Goal: Find specific fact: Find specific fact

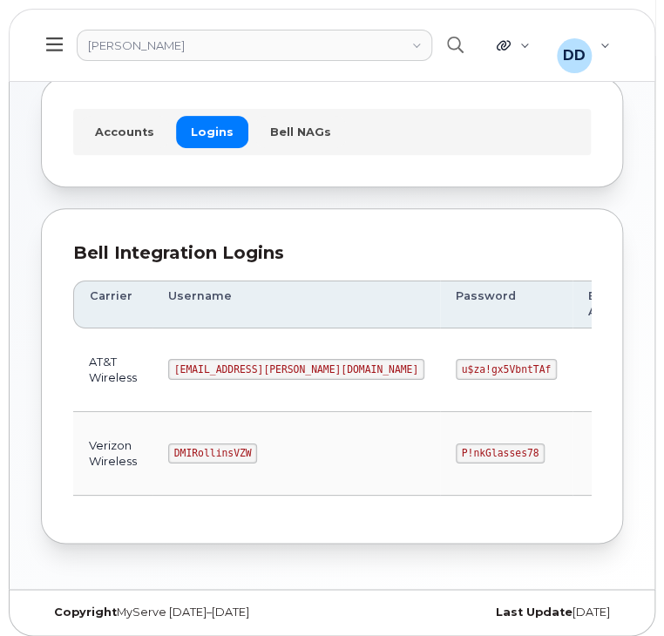
scroll to position [88, 0]
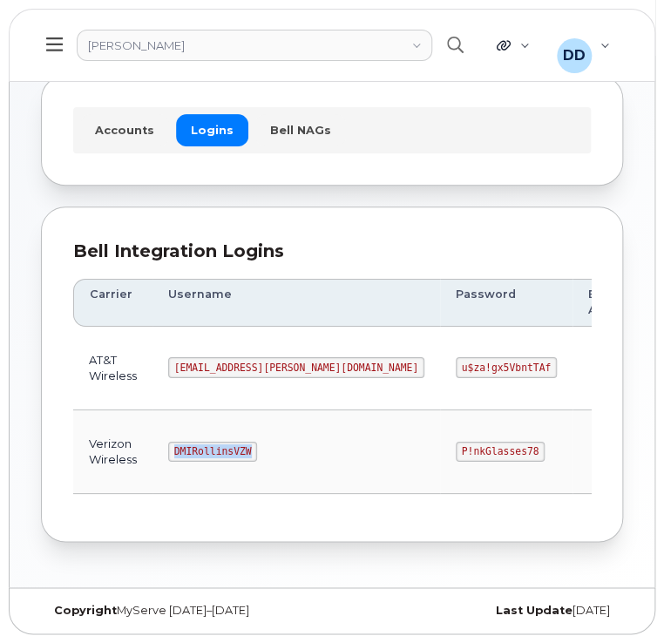
drag, startPoint x: 244, startPoint y: 450, endPoint x: 174, endPoint y: 454, distance: 70.8
click at [174, 454] on td "DMIRollinsVZW" at bounding box center [297, 453] width 288 height 84
copy code "DMIRollinsVZW"
drag, startPoint x: 398, startPoint y: 447, endPoint x: 323, endPoint y: 447, distance: 75.0
click at [440, 447] on td "P!nkGlasses78" at bounding box center [506, 453] width 133 height 84
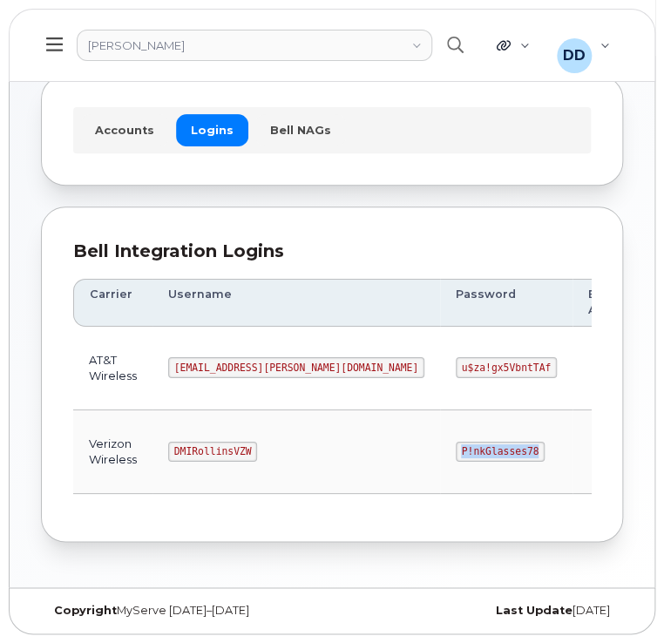
copy code "P!nkGlasses78"
